Goal: Find specific page/section: Find specific page/section

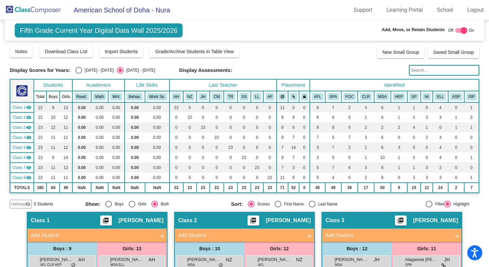
scroll to position [432, 0]
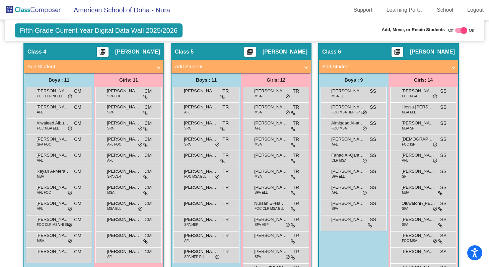
click at [461, 30] on div at bounding box center [464, 30] width 7 height 7
checkbox input "false"
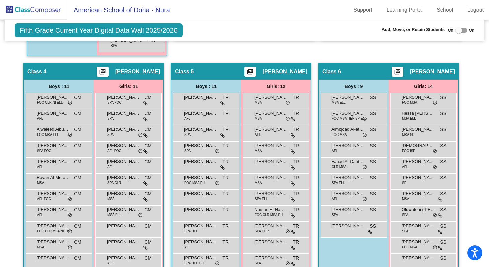
scroll to position [397, 0]
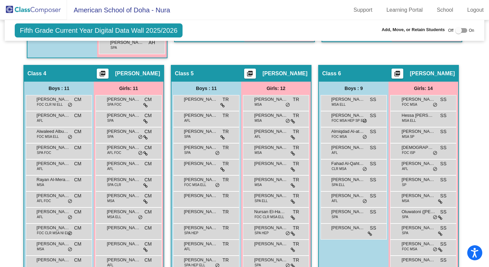
click at [43, 11] on img at bounding box center [33, 10] width 67 height 20
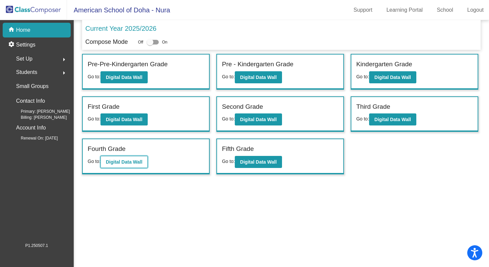
click at [139, 161] on b "Digital Data Wall" at bounding box center [124, 161] width 37 height 5
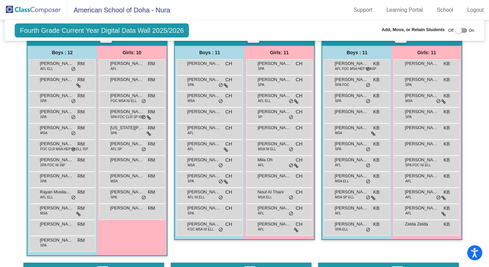
scroll to position [187, 0]
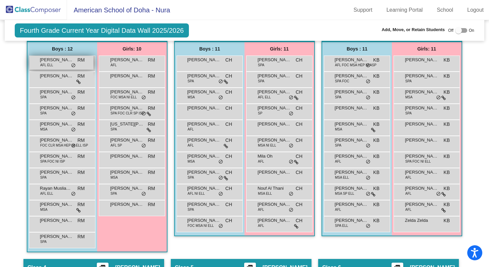
click at [59, 65] on div "[PERSON_NAME] AFL [PERSON_NAME] lock do_not_disturb_alt" at bounding box center [61, 63] width 64 height 14
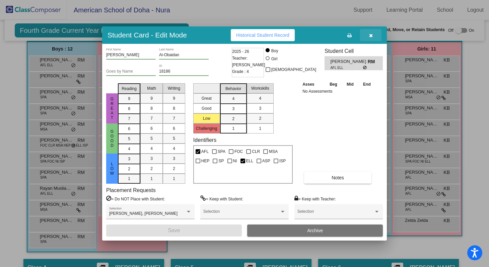
click at [371, 37] on icon "button" at bounding box center [371, 35] width 4 height 5
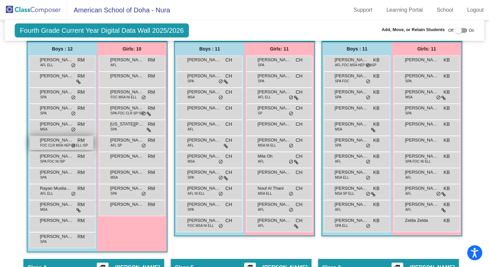
click at [58, 141] on span "[PERSON_NAME]" at bounding box center [56, 140] width 33 height 7
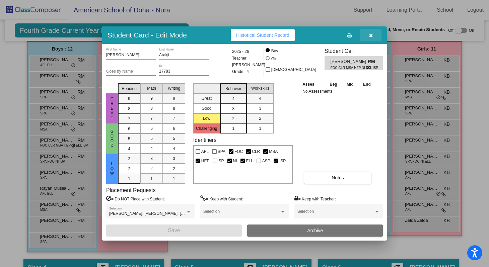
click at [372, 36] on icon "button" at bounding box center [371, 35] width 4 height 5
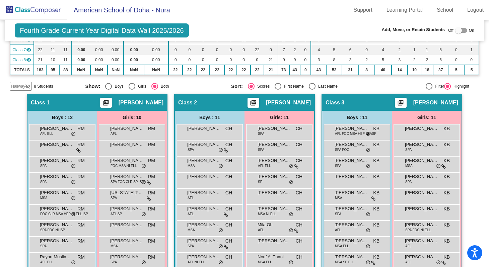
scroll to position [205, 0]
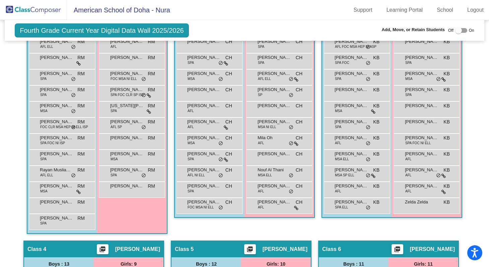
click at [231, 33] on div "Fourth Grade Current Year Digital Data Wall 2025/2026 Add, Move, or Retain Stud…" at bounding box center [245, 30] width 480 height 21
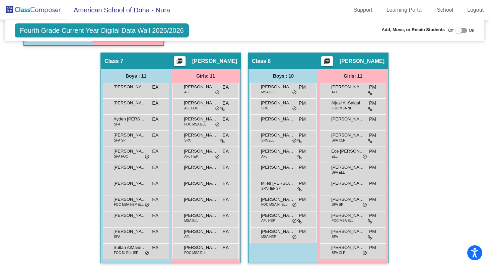
scroll to position [646, 0]
